Goal: Task Accomplishment & Management: Use online tool/utility

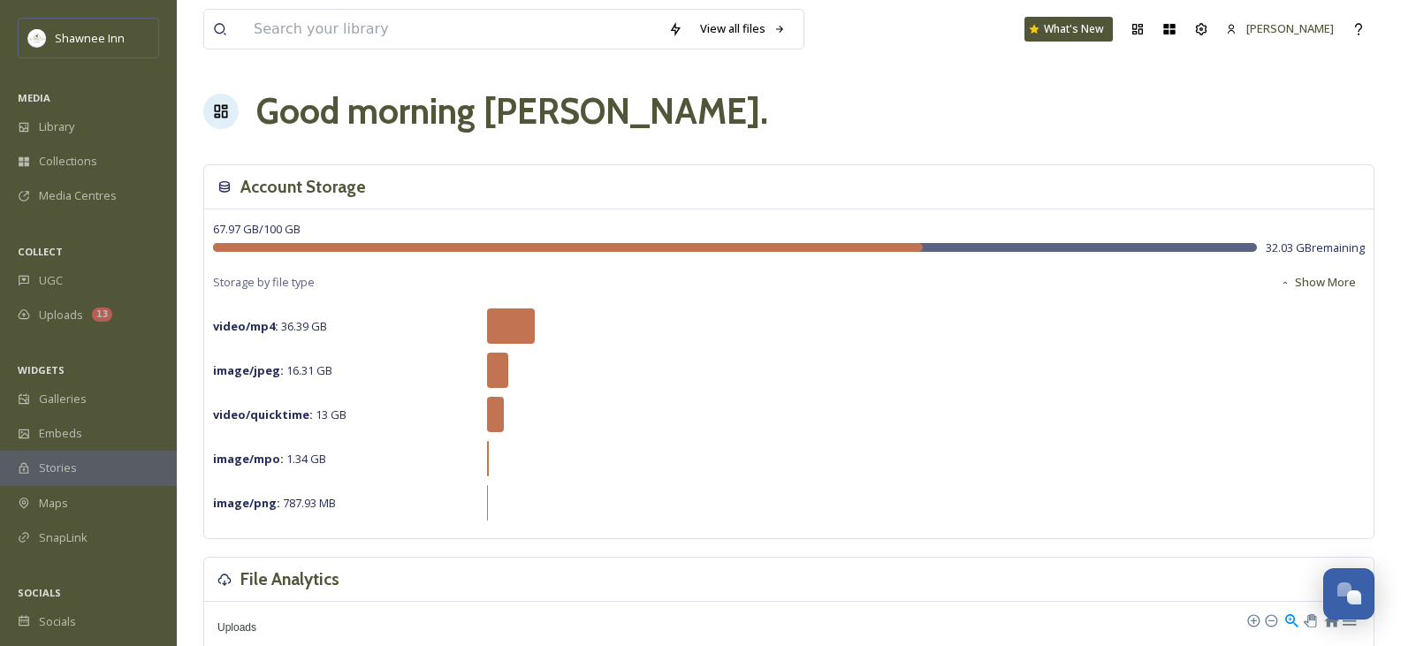
scroll to position [354, 0]
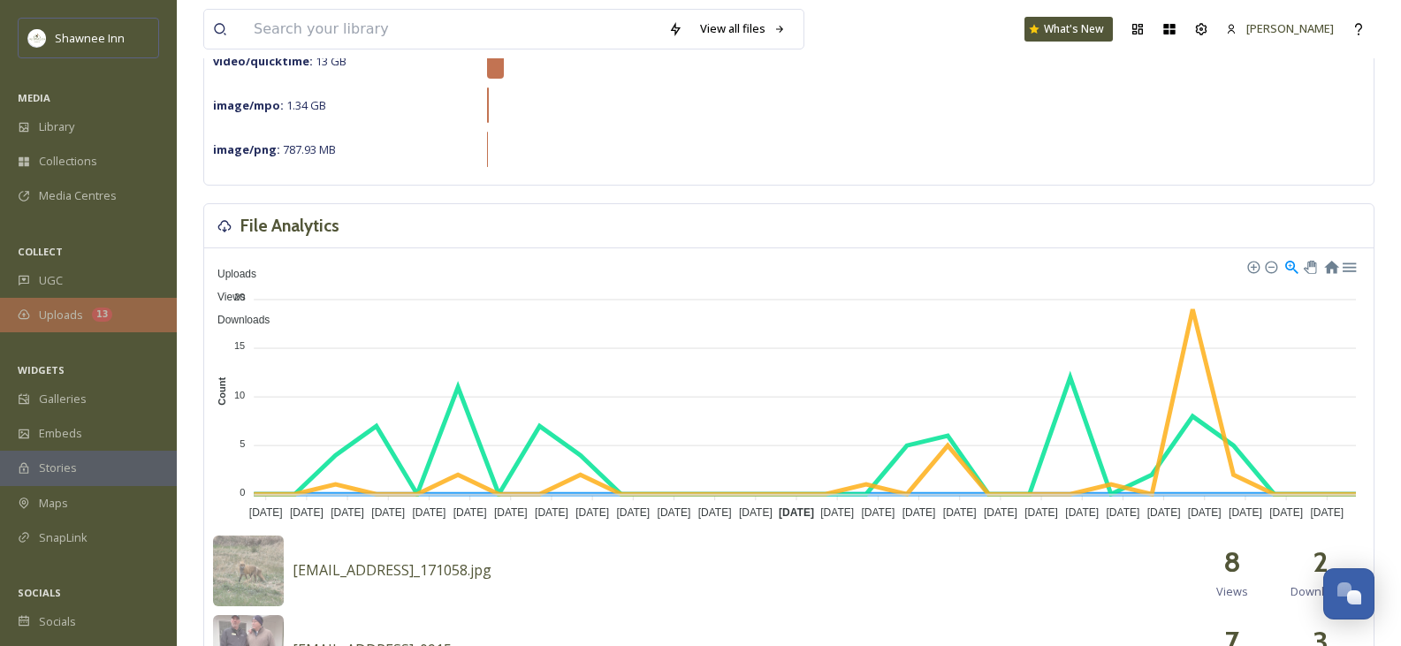
click at [65, 318] on span "Uploads" at bounding box center [61, 315] width 44 height 17
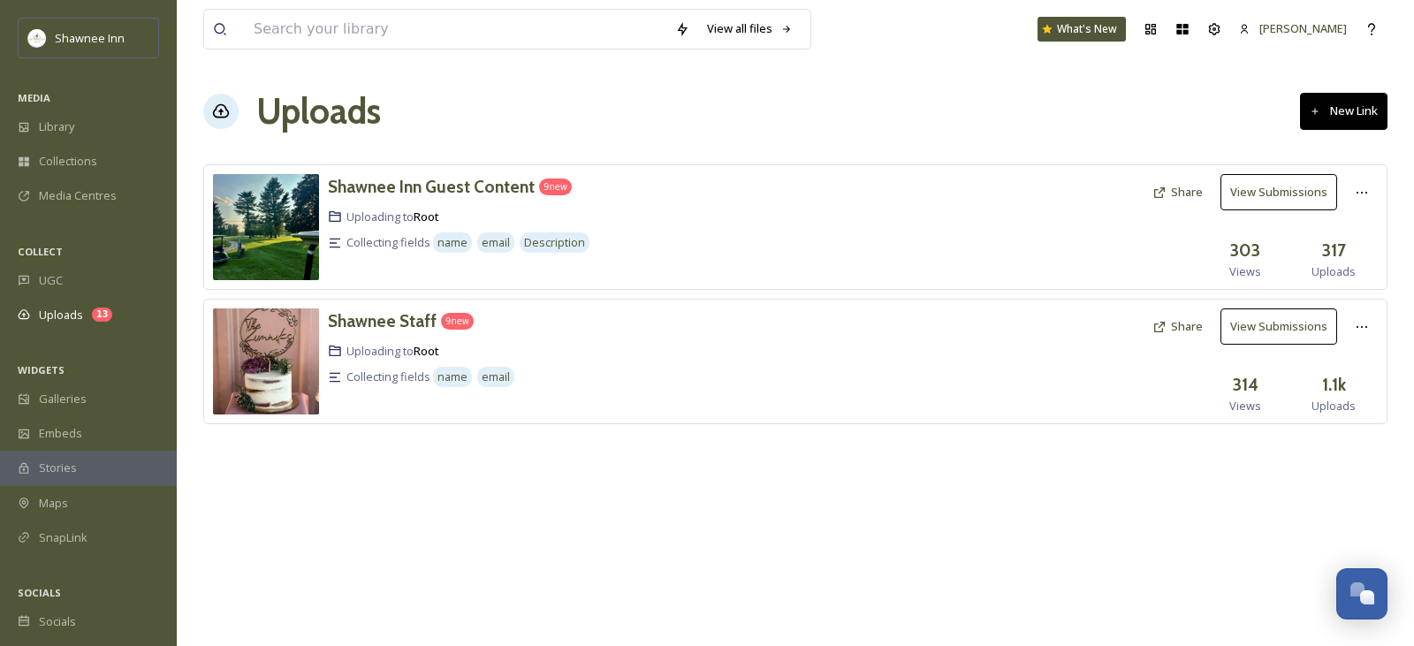
click at [1262, 332] on button "View Submissions" at bounding box center [1278, 326] width 117 height 36
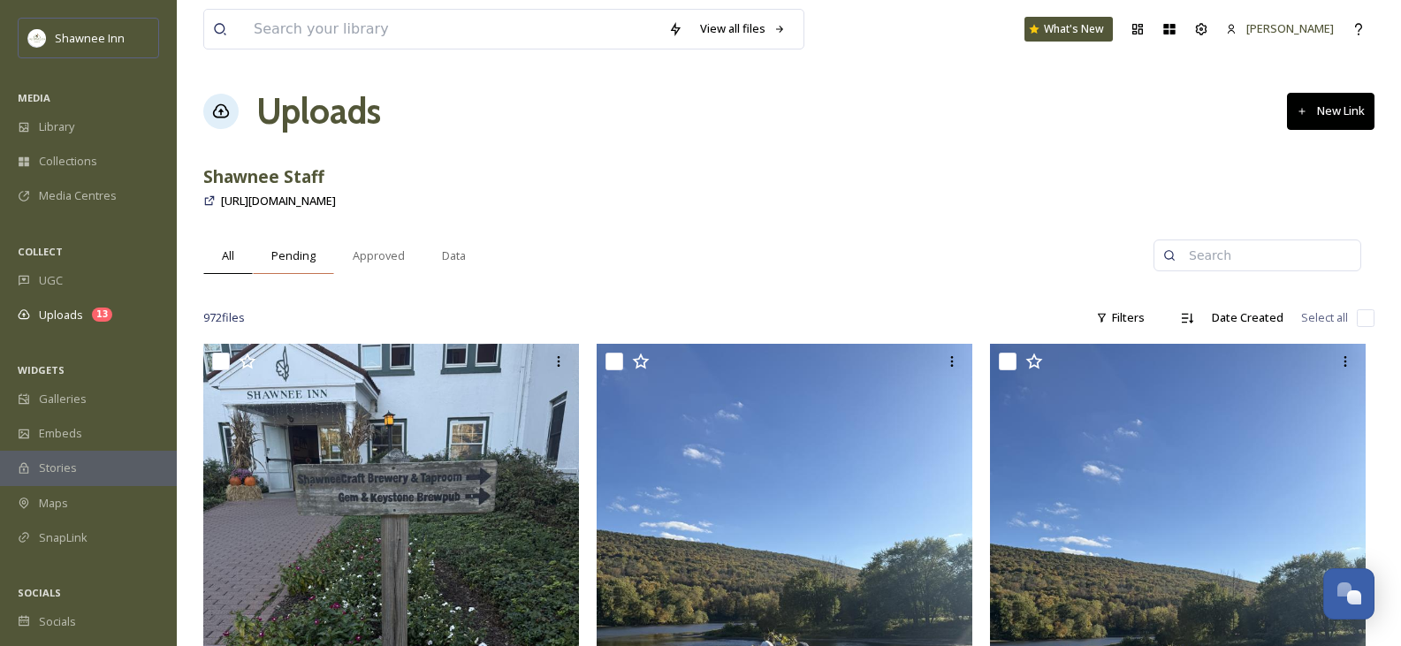
click at [285, 254] on span "Pending" at bounding box center [293, 255] width 44 height 17
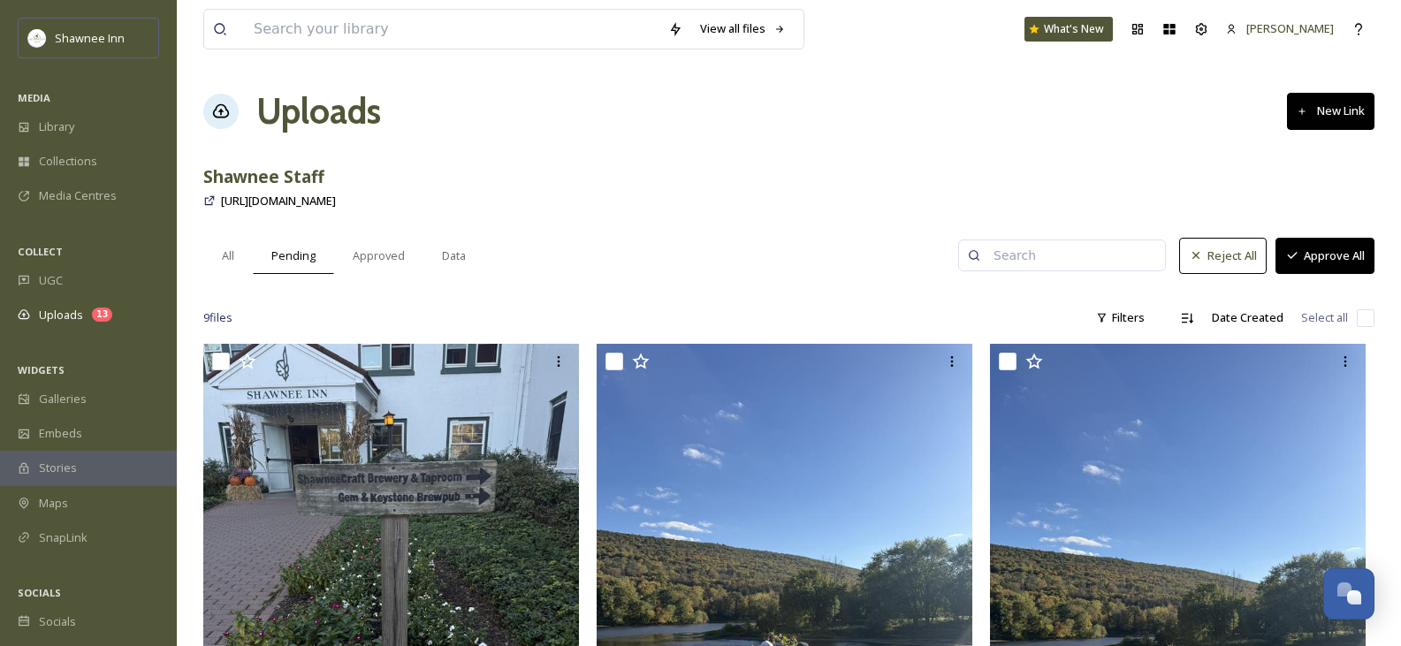
click at [1314, 262] on button "Approve All" at bounding box center [1324, 256] width 99 height 36
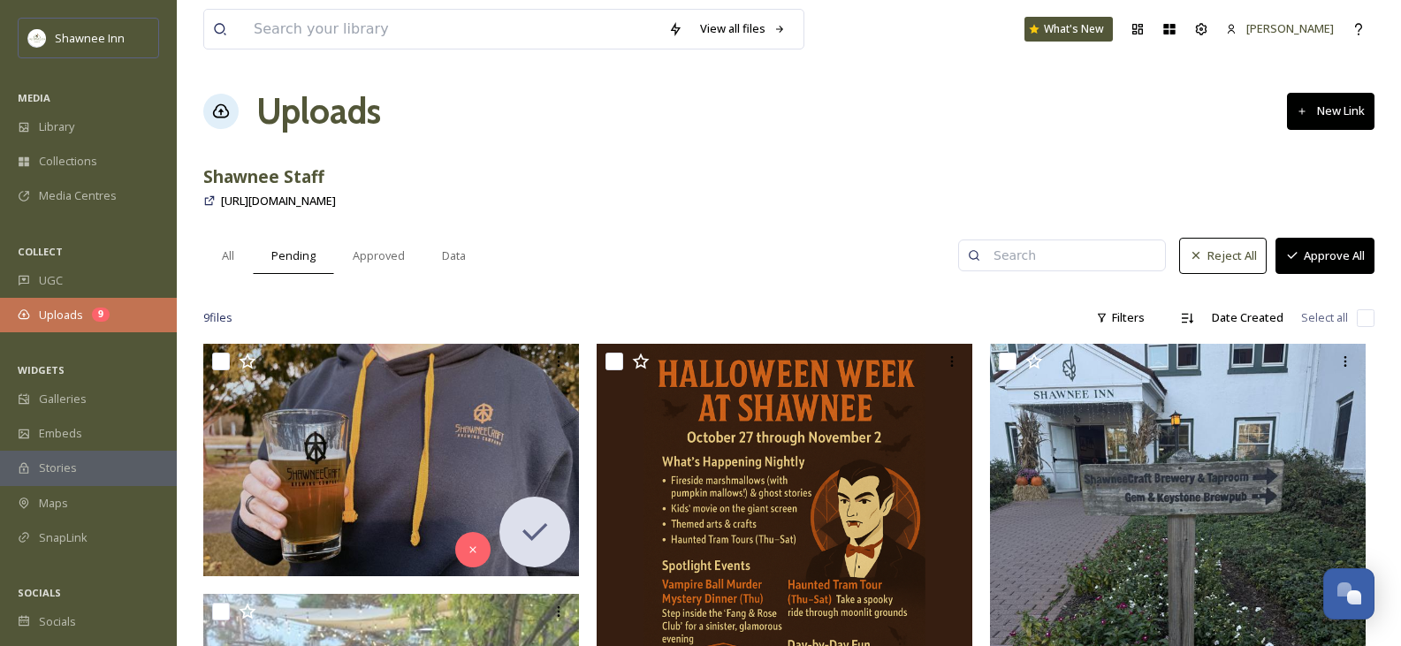
click at [90, 310] on div "Uploads 9" at bounding box center [88, 315] width 177 height 34
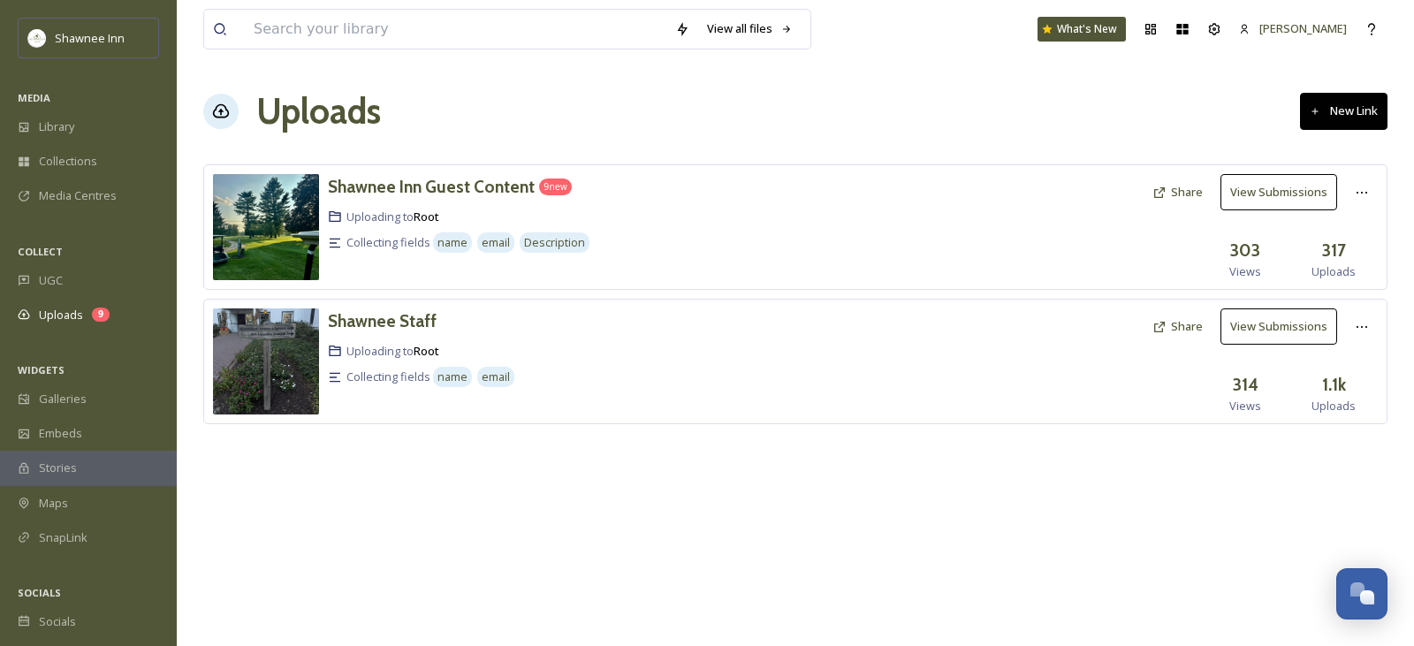
click at [1272, 194] on button "View Submissions" at bounding box center [1278, 192] width 117 height 36
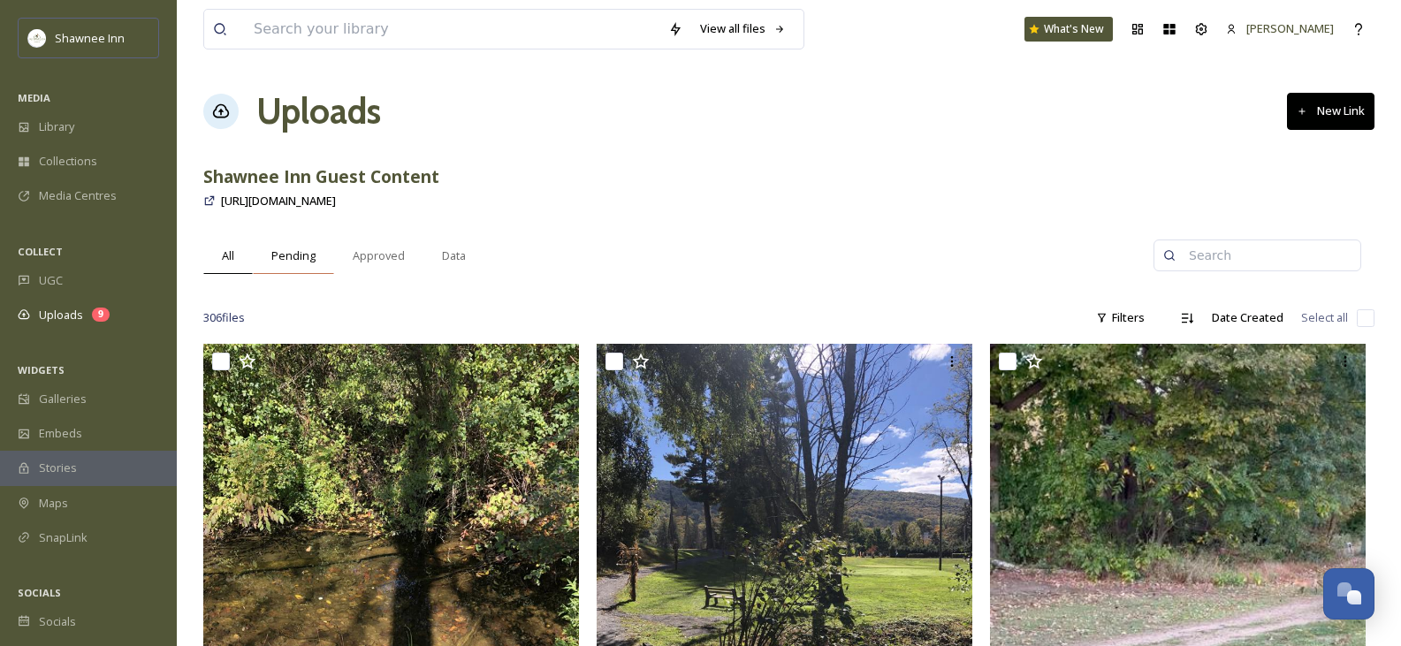
click at [294, 255] on span "Pending" at bounding box center [293, 255] width 44 height 17
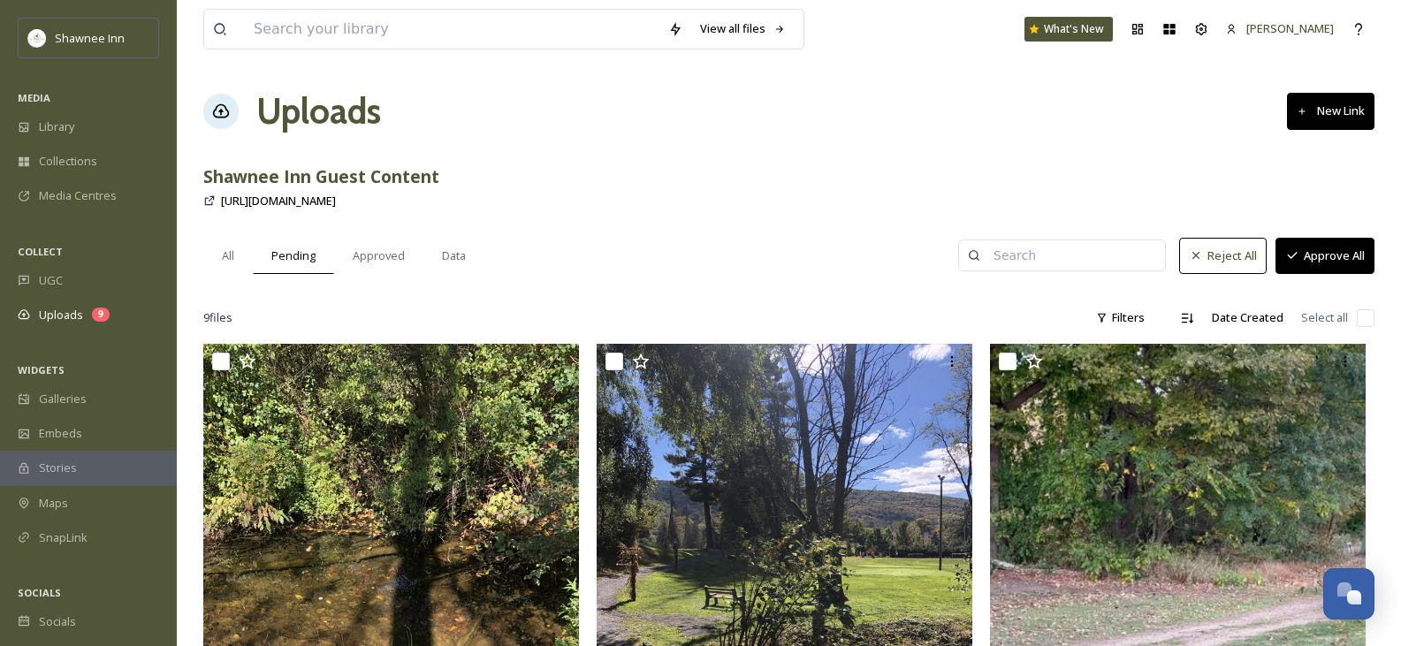
click at [1333, 258] on button "Approve All" at bounding box center [1324, 256] width 99 height 36
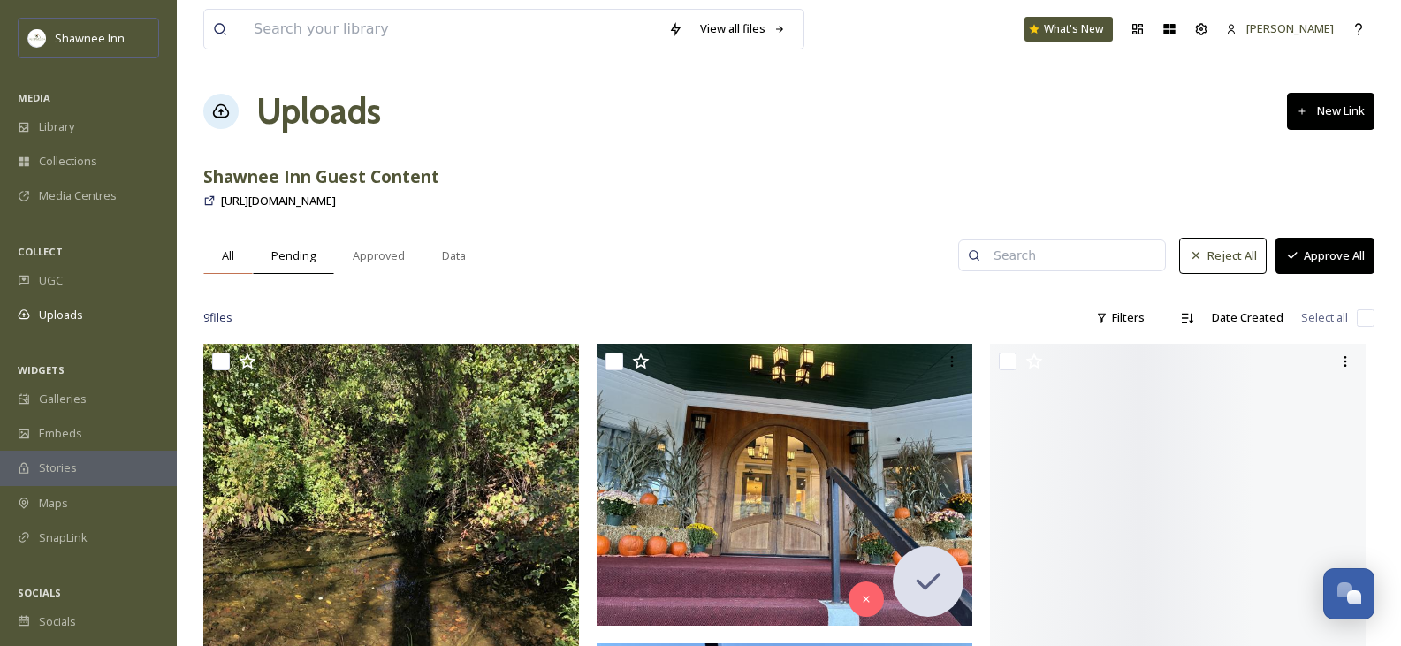
click at [219, 255] on div "All" at bounding box center [227, 256] width 49 height 36
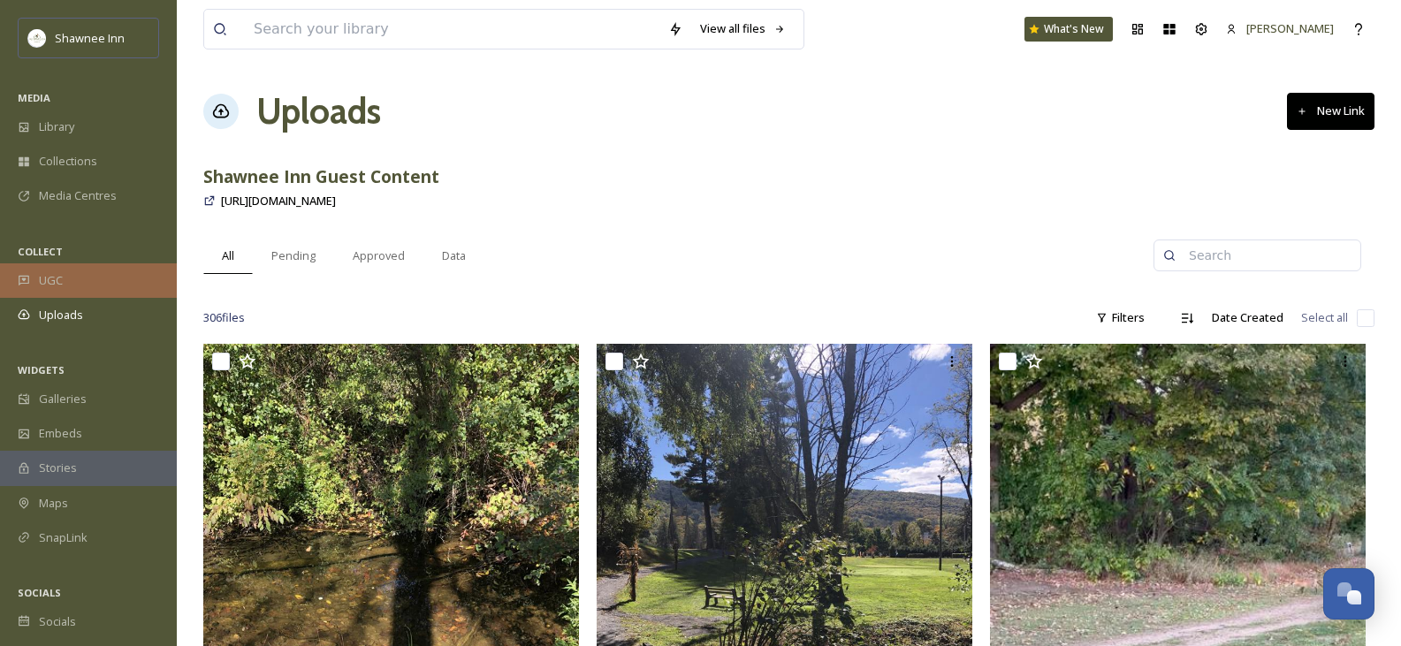
click at [40, 280] on span "UGC" at bounding box center [51, 280] width 24 height 17
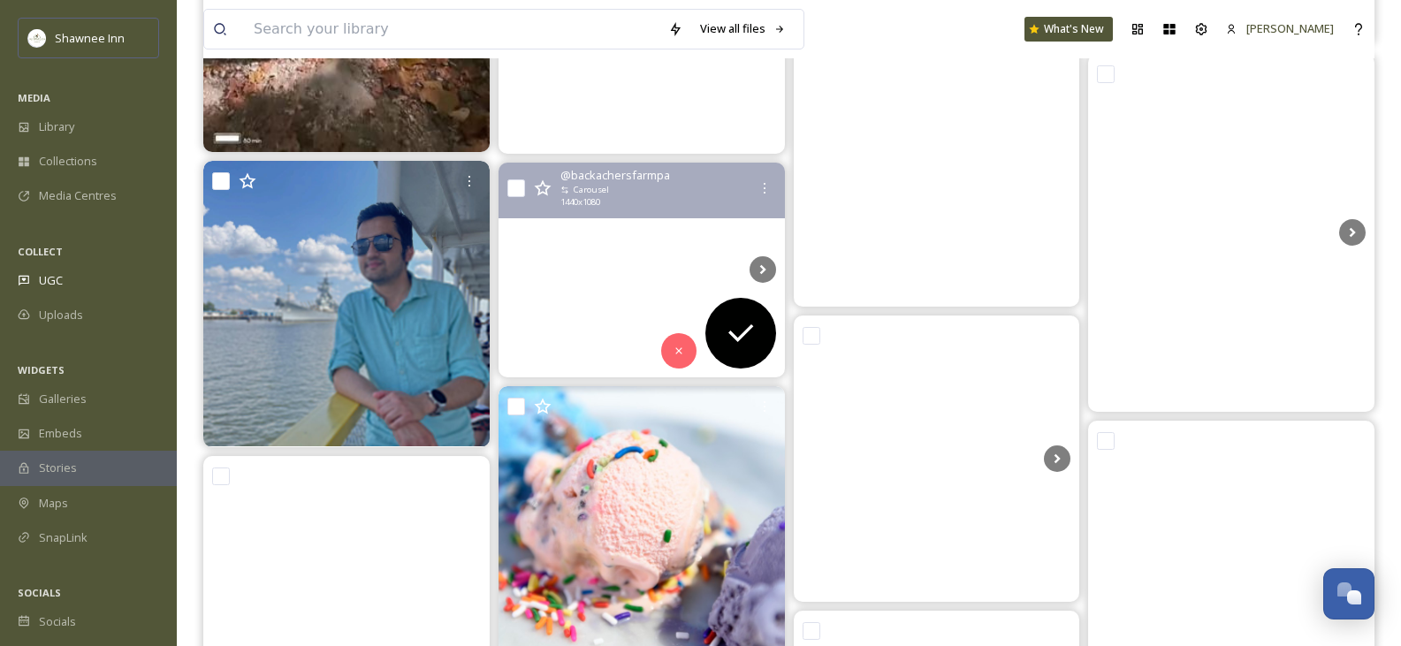
scroll to position [5037, 0]
